Goal: Task Accomplishment & Management: Complete application form

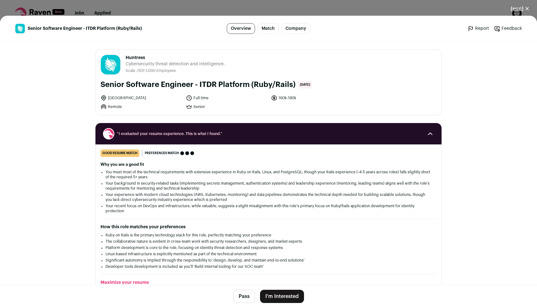
click at [279, 295] on button "I'm Interested" at bounding box center [282, 296] width 44 height 13
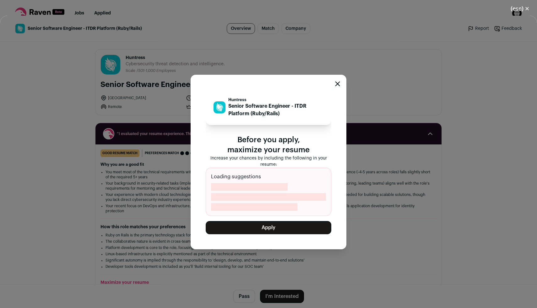
click at [292, 229] on button "Apply" at bounding box center [269, 227] width 126 height 13
